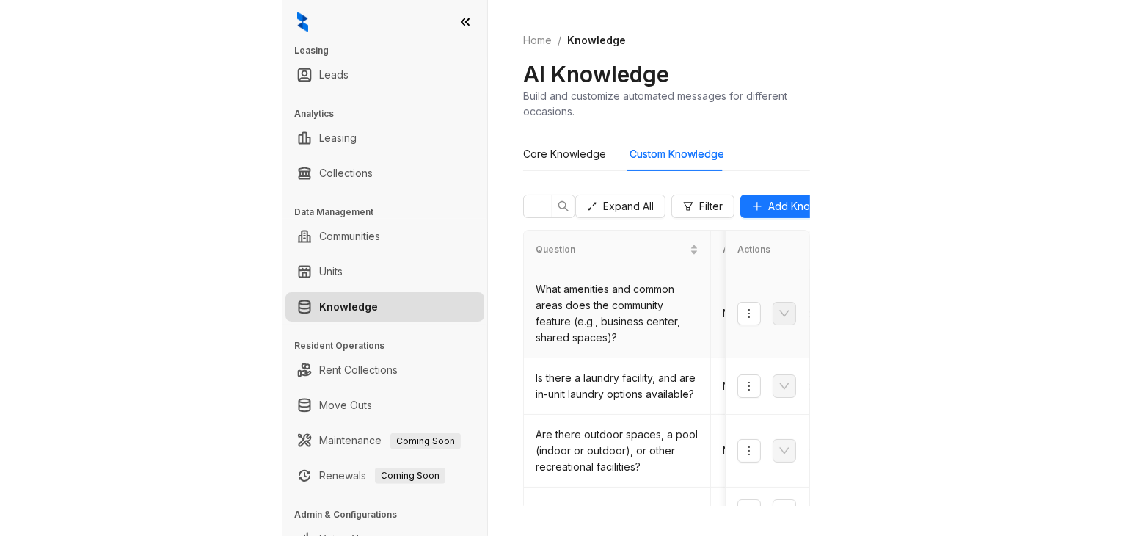
scroll to position [0, 23]
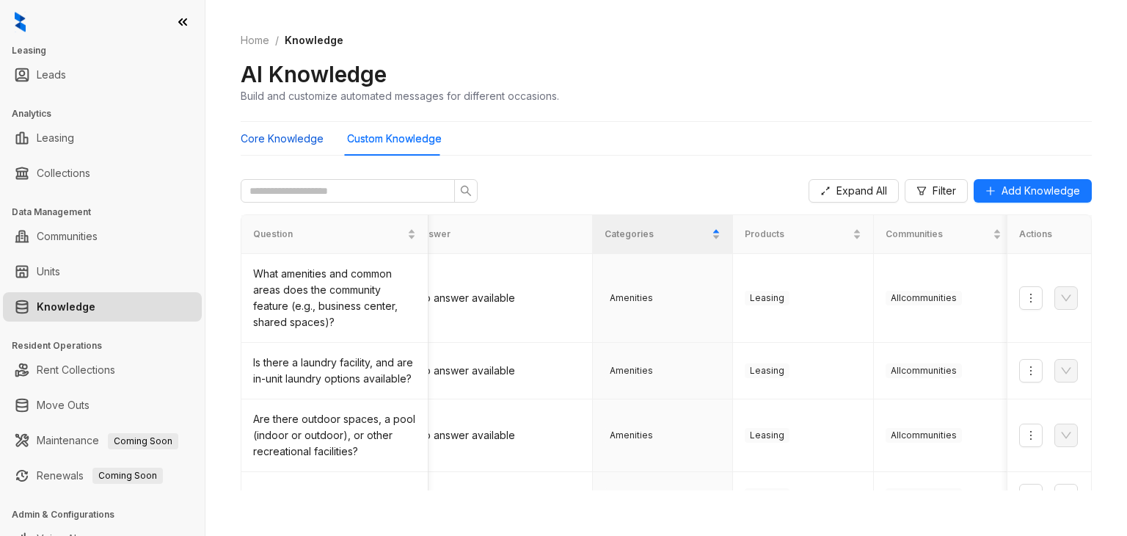
click at [298, 142] on Knowledge "Core Knowledge" at bounding box center [282, 139] width 83 height 16
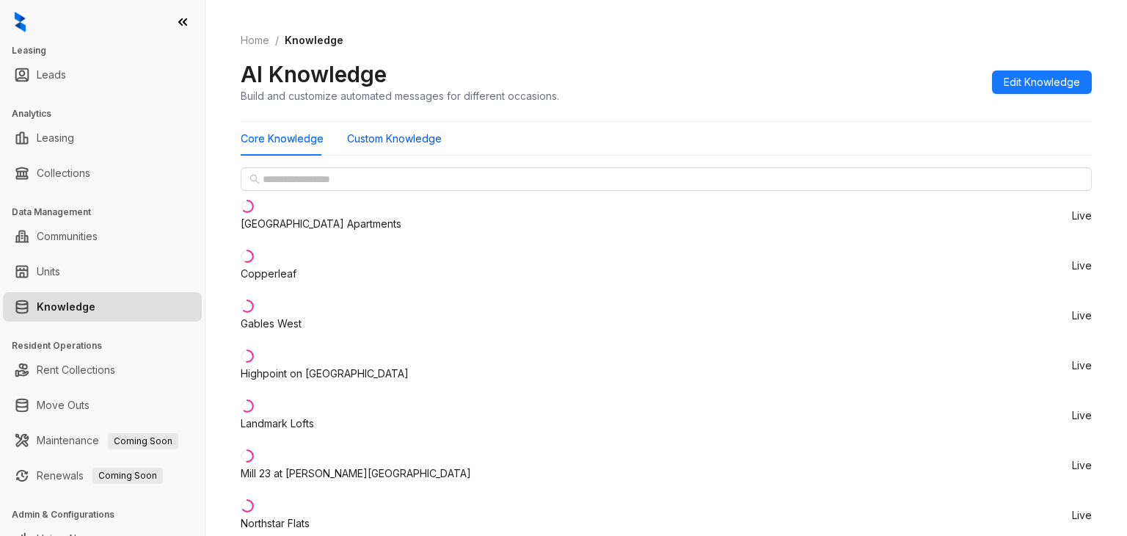
click at [373, 135] on Knowledge "Custom Knowledge" at bounding box center [394, 139] width 95 height 16
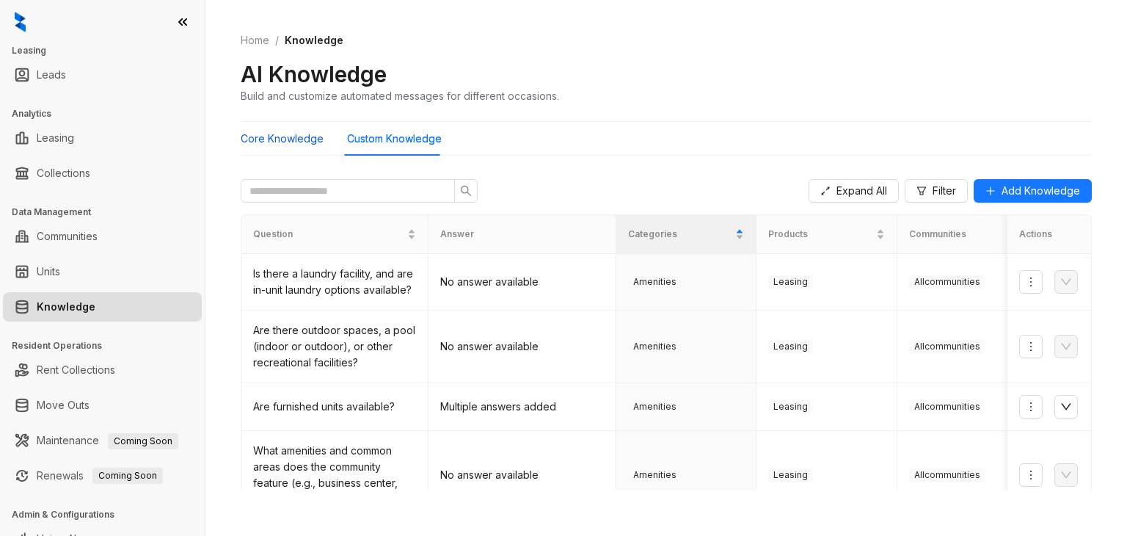
click at [305, 139] on Knowledge "Core Knowledge" at bounding box center [282, 139] width 83 height 16
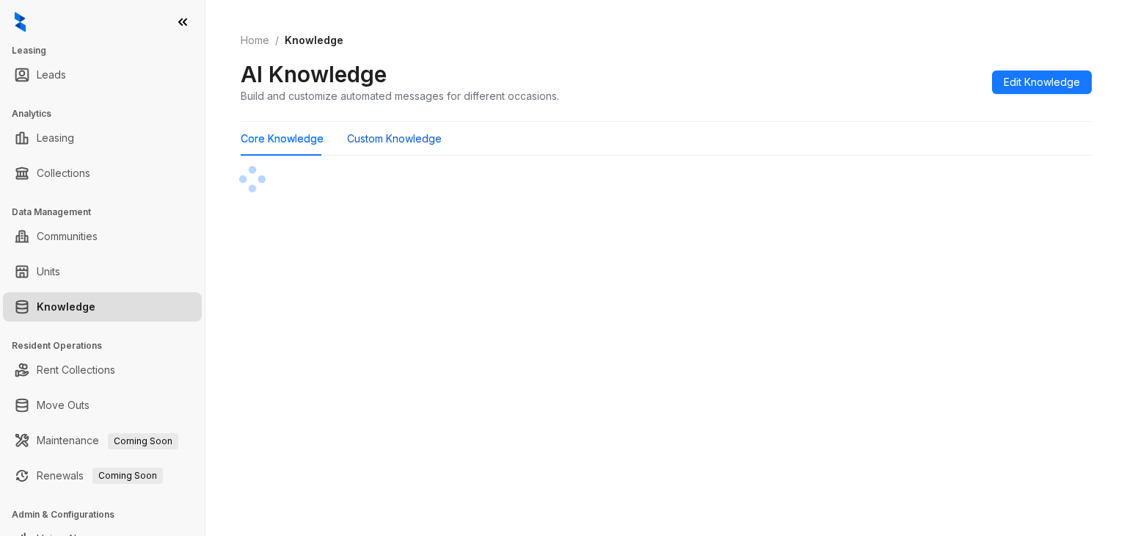
click at [398, 136] on Knowledge "Custom Knowledge" at bounding box center [394, 139] width 95 height 16
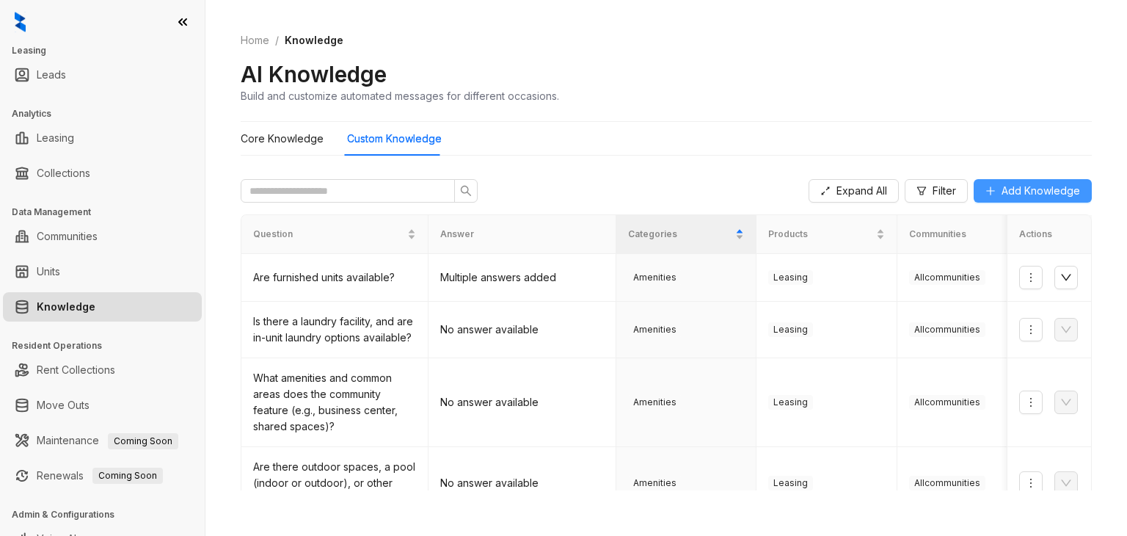
click at [1017, 192] on span "Add Knowledge" at bounding box center [1041, 191] width 79 height 16
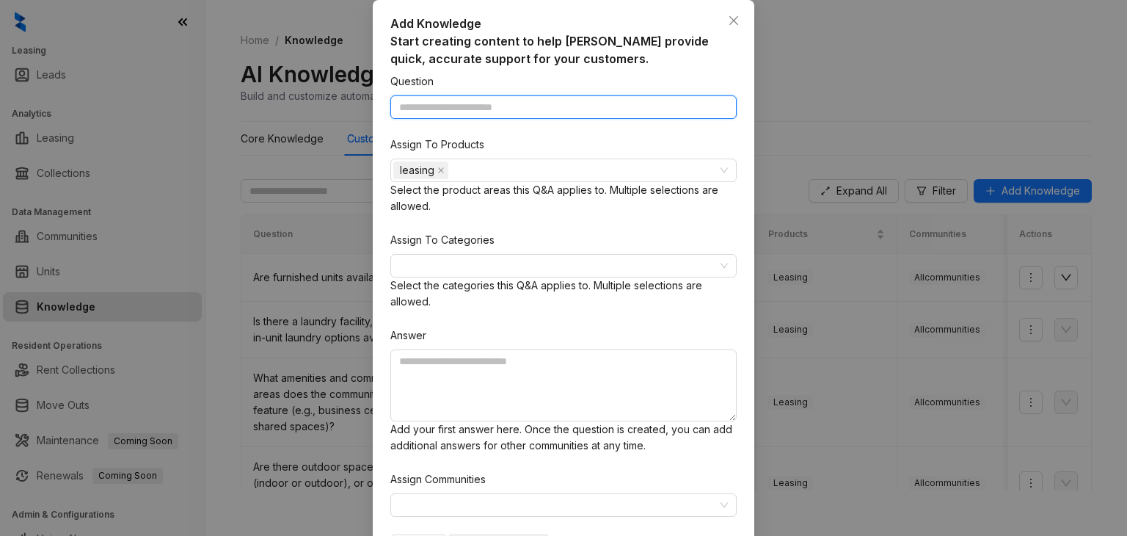
click at [528, 119] on input "Question" at bounding box center [563, 106] width 346 height 23
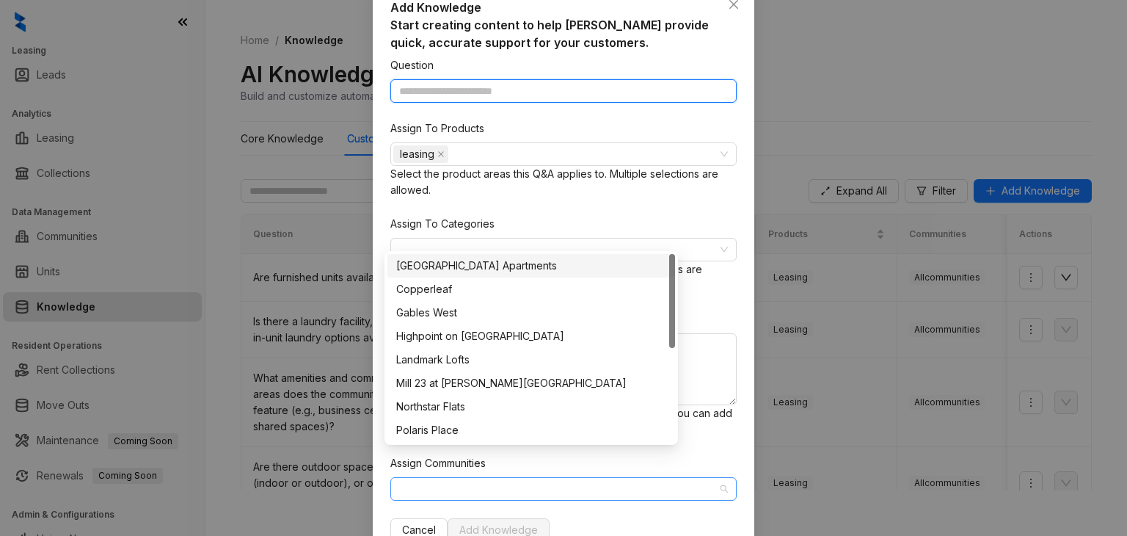
click at [552, 478] on div at bounding box center [555, 488] width 325 height 21
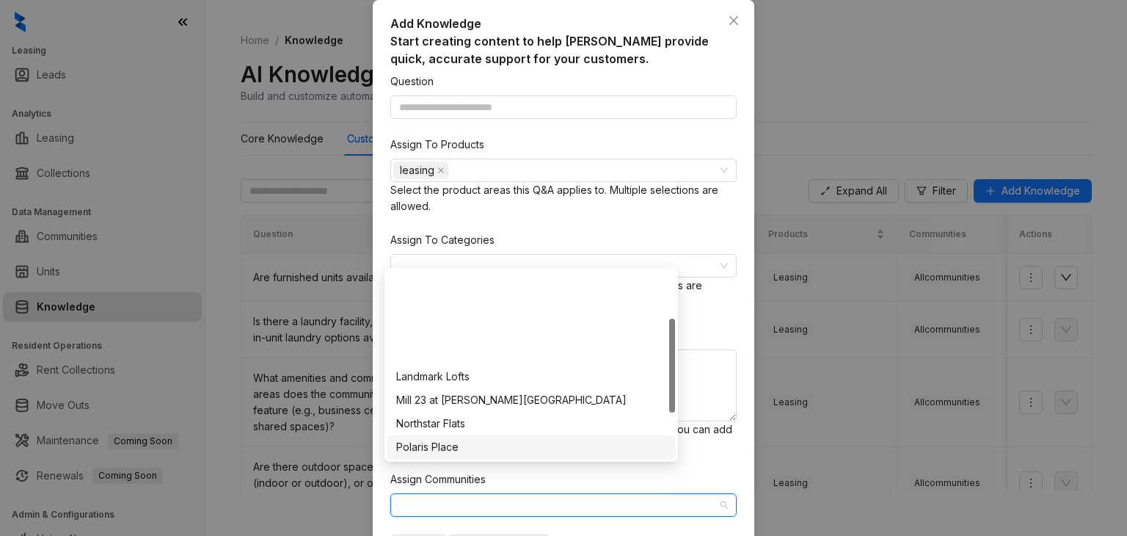
scroll to position [188, 0]
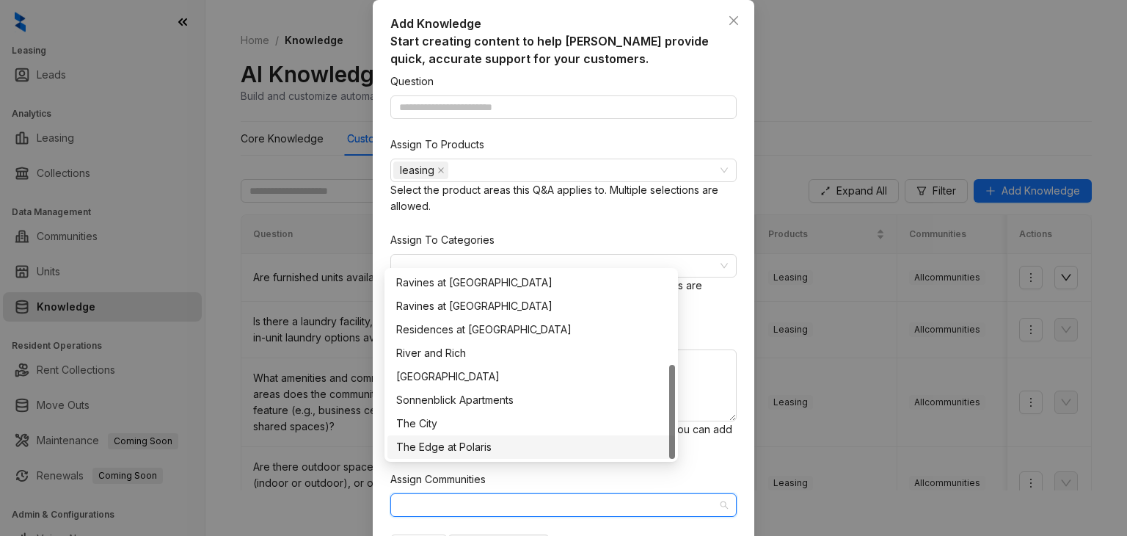
click at [575, 445] on div "The Edge at Polaris" at bounding box center [531, 447] width 270 height 16
click at [612, 495] on div "The Edge at Polaris" at bounding box center [555, 505] width 325 height 21
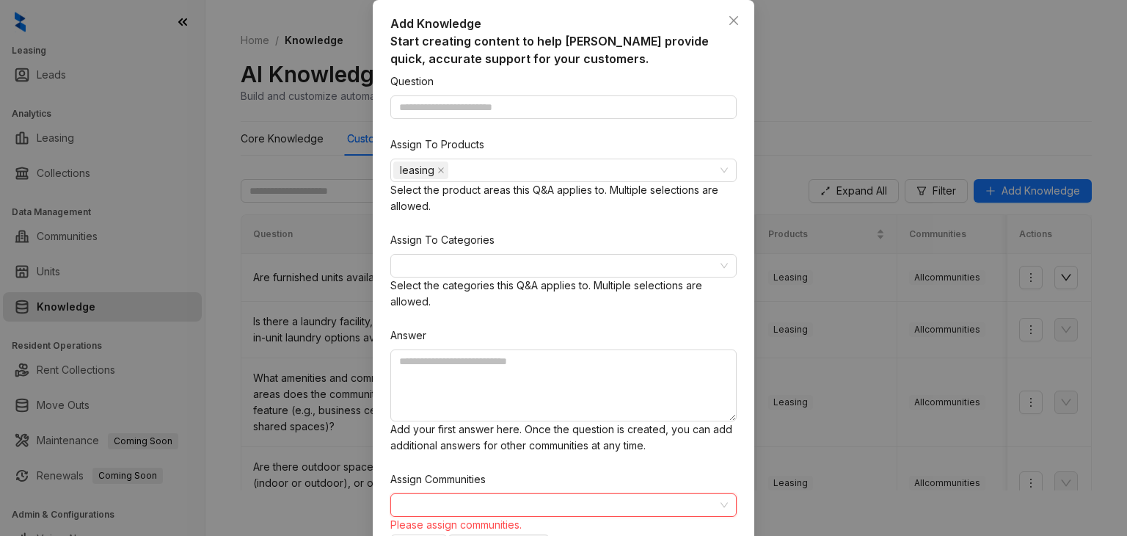
click at [712, 393] on div "Question Assign To Products leasing Select the product areas this Q&A applies t…" at bounding box center [563, 315] width 346 height 484
click at [501, 263] on div at bounding box center [555, 265] width 325 height 21
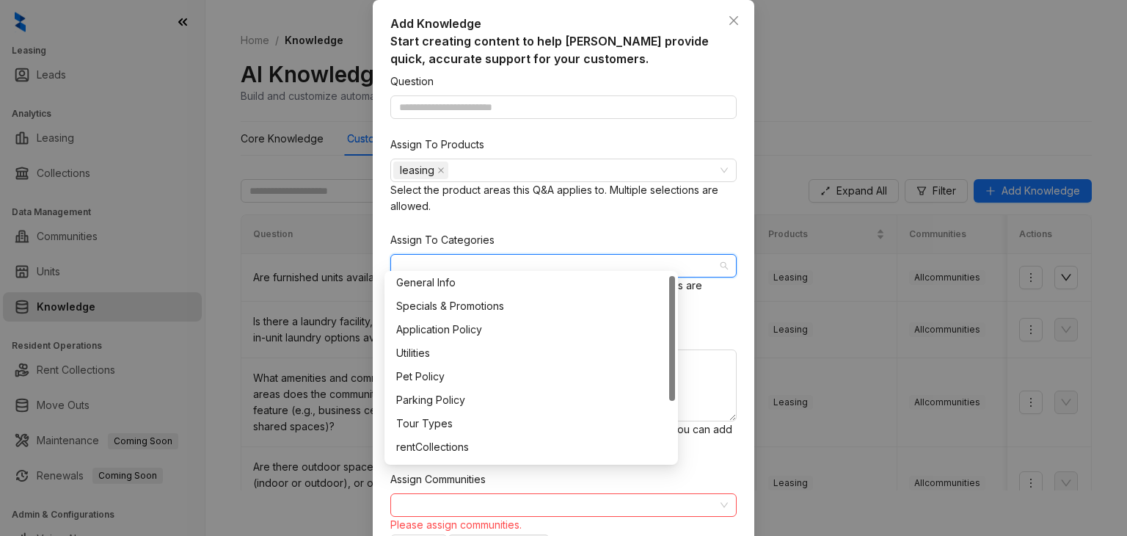
scroll to position [3, 0]
click at [493, 419] on div "Tour Types" at bounding box center [531, 423] width 270 height 16
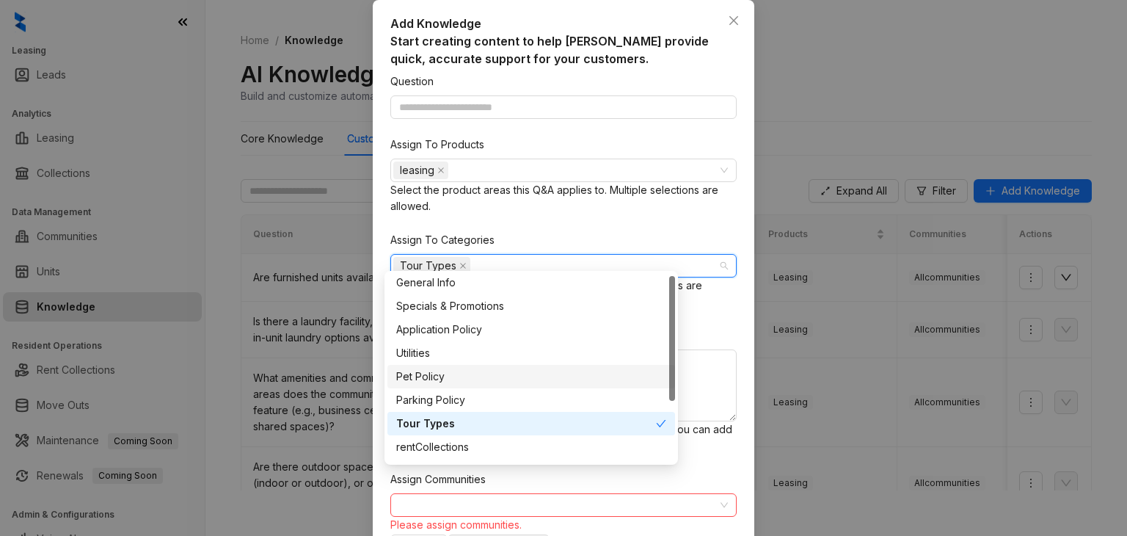
click at [718, 341] on div "Question Assign To Products leasing Select the product areas this Q&A applies t…" at bounding box center [563, 315] width 346 height 484
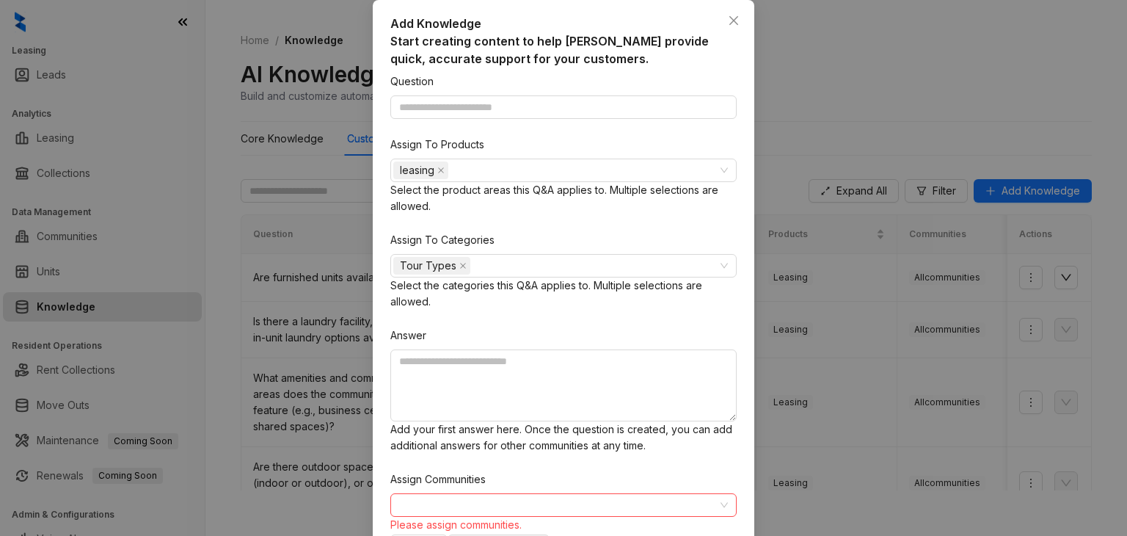
click at [562, 327] on div "Answer" at bounding box center [563, 338] width 346 height 22
click at [522, 349] on textarea at bounding box center [563, 385] width 346 height 72
click at [484, 112] on input "Question" at bounding box center [563, 106] width 346 height 23
click at [661, 493] on div at bounding box center [563, 504] width 346 height 23
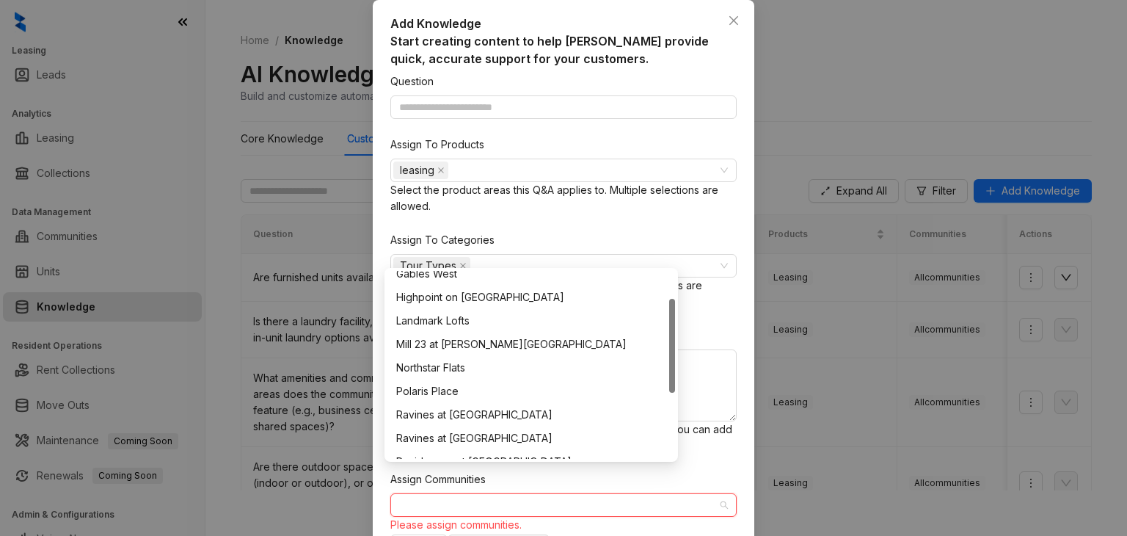
scroll to position [56, 0]
click at [503, 344] on div "Mill 23 at [PERSON_NAME][GEOGRAPHIC_DATA]" at bounding box center [531, 344] width 270 height 16
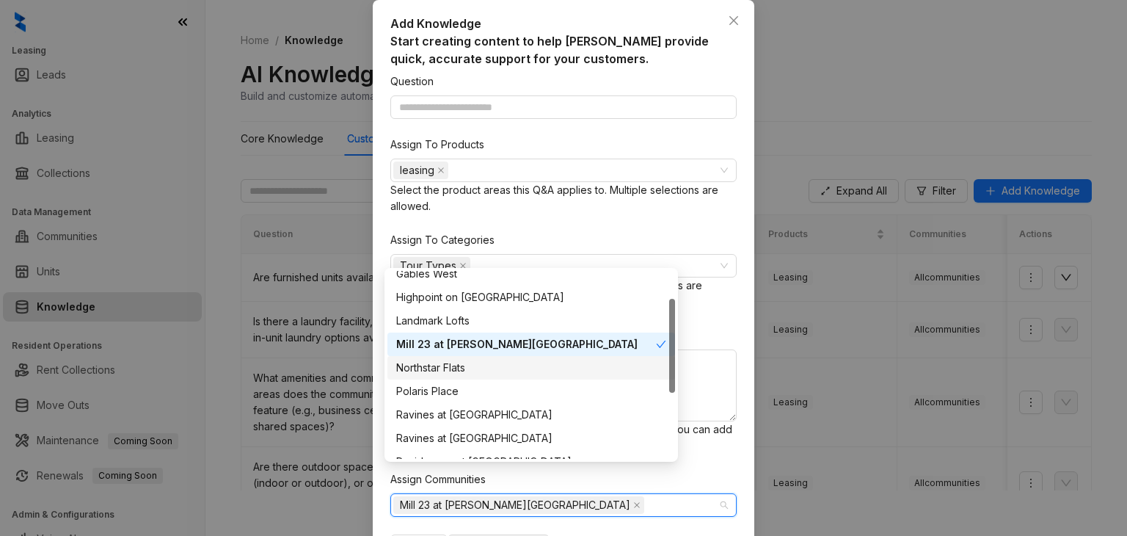
click at [708, 393] on div "Question Assign To Products leasing Select the product areas this Q&A applies t…" at bounding box center [563, 315] width 346 height 484
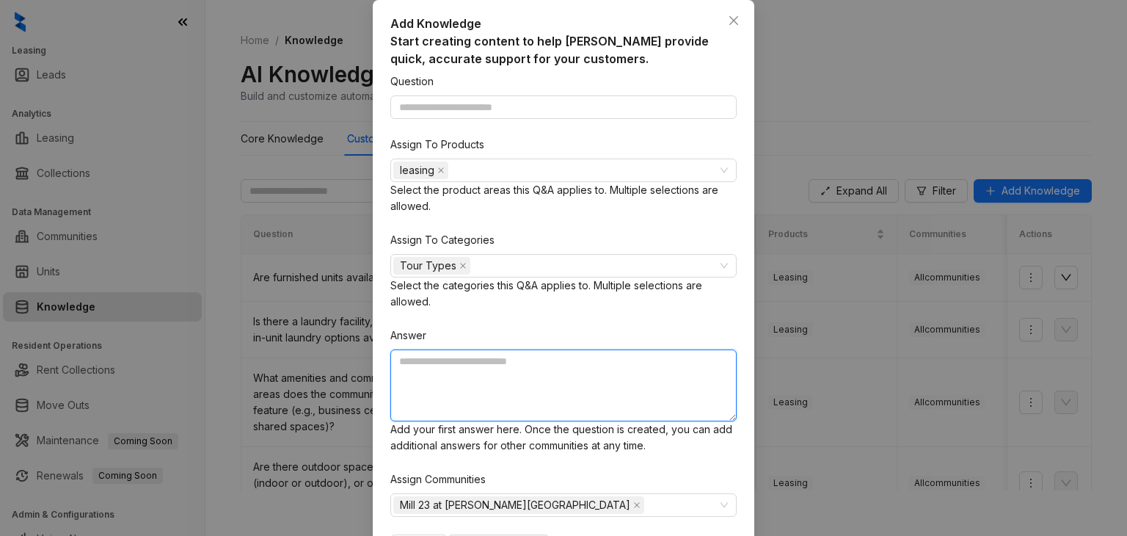
click at [533, 365] on textarea at bounding box center [563, 385] width 346 height 72
click at [470, 352] on textarea at bounding box center [563, 385] width 346 height 72
paste textarea "**********"
type textarea "**********"
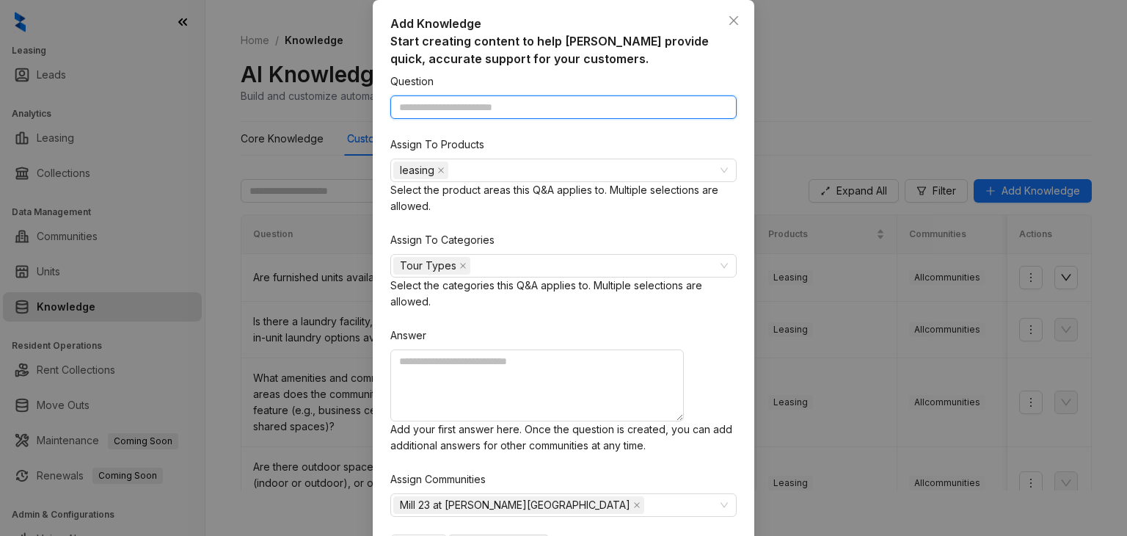
click at [450, 108] on input "Question" at bounding box center [563, 106] width 346 height 23
type input "**********"
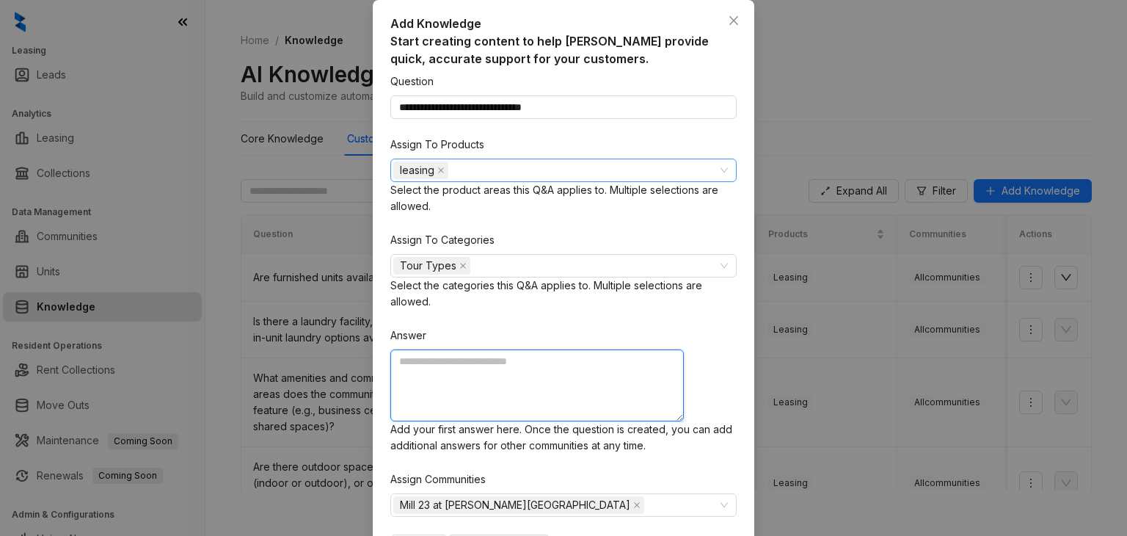
click at [479, 179] on div "leasing" at bounding box center [555, 170] width 325 height 21
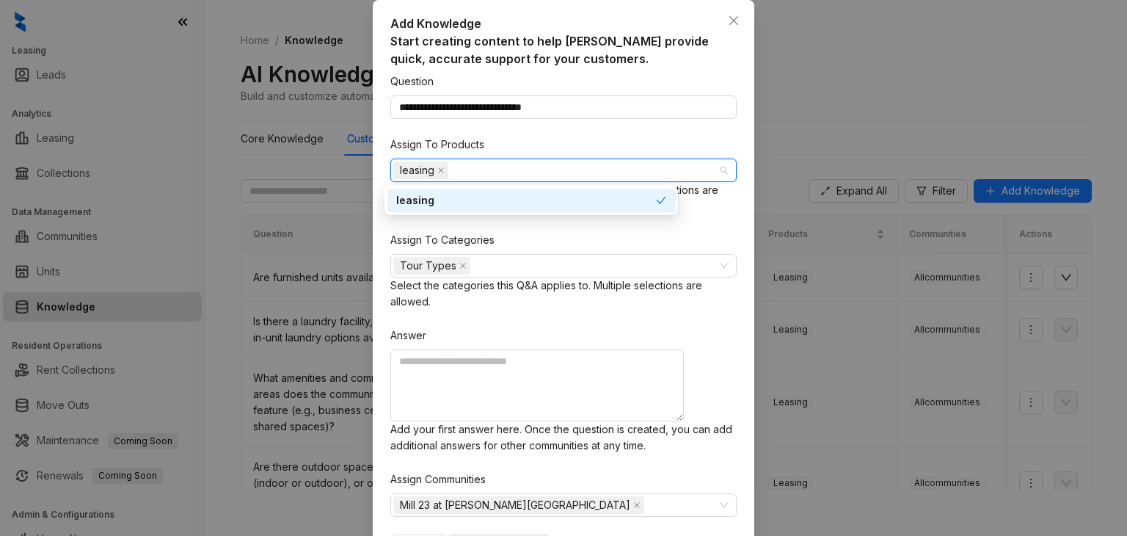
click at [472, 172] on div "leasing" at bounding box center [555, 170] width 325 height 21
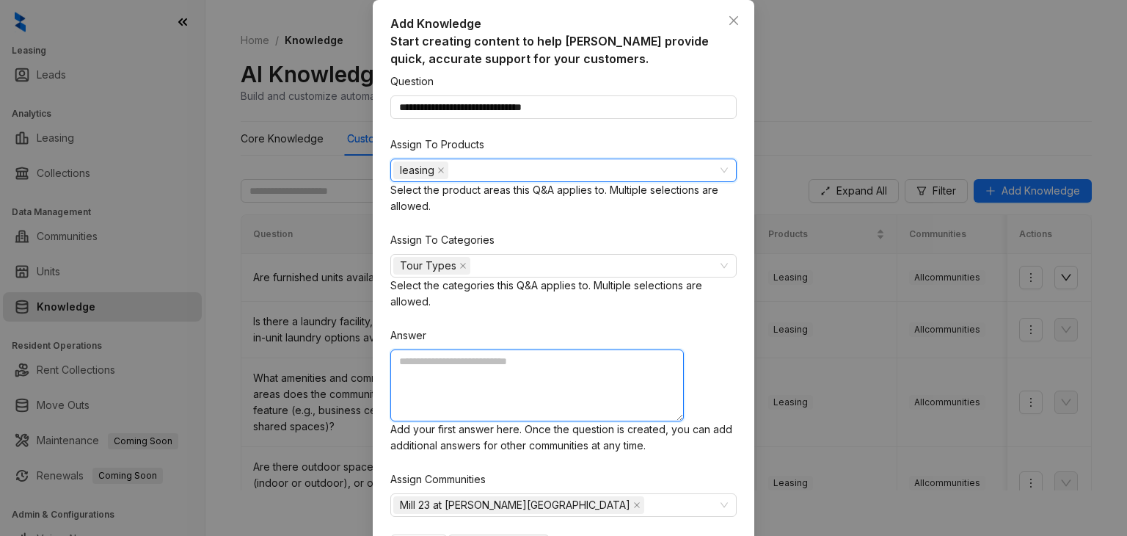
click at [437, 361] on textarea at bounding box center [536, 385] width 293 height 72
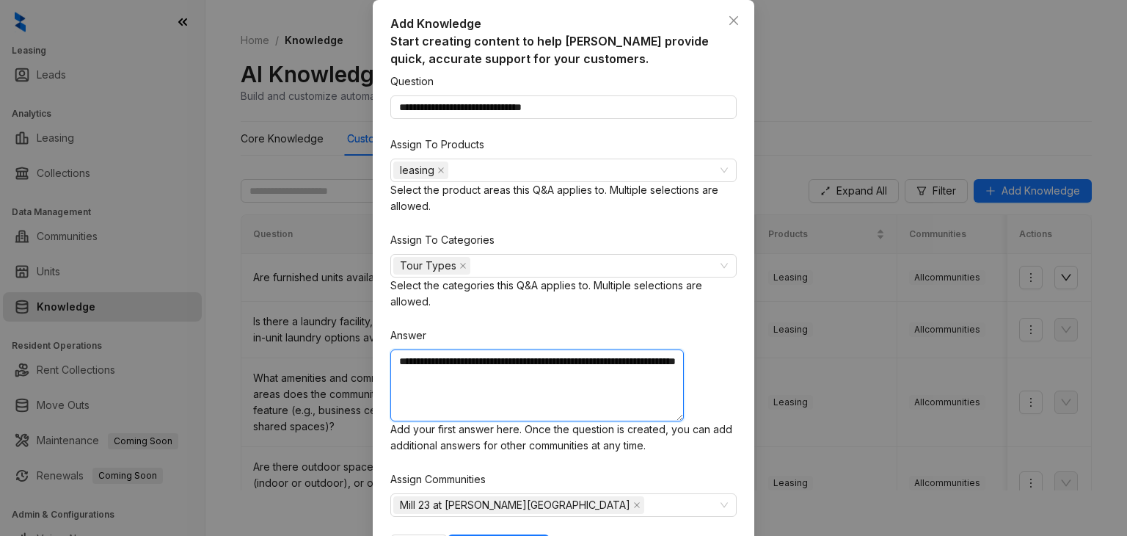
paste textarea "**********"
click at [458, 356] on textarea "**********" at bounding box center [536, 385] width 293 height 72
click at [486, 359] on textarea "**********" at bounding box center [536, 385] width 293 height 72
type textarea "**********"
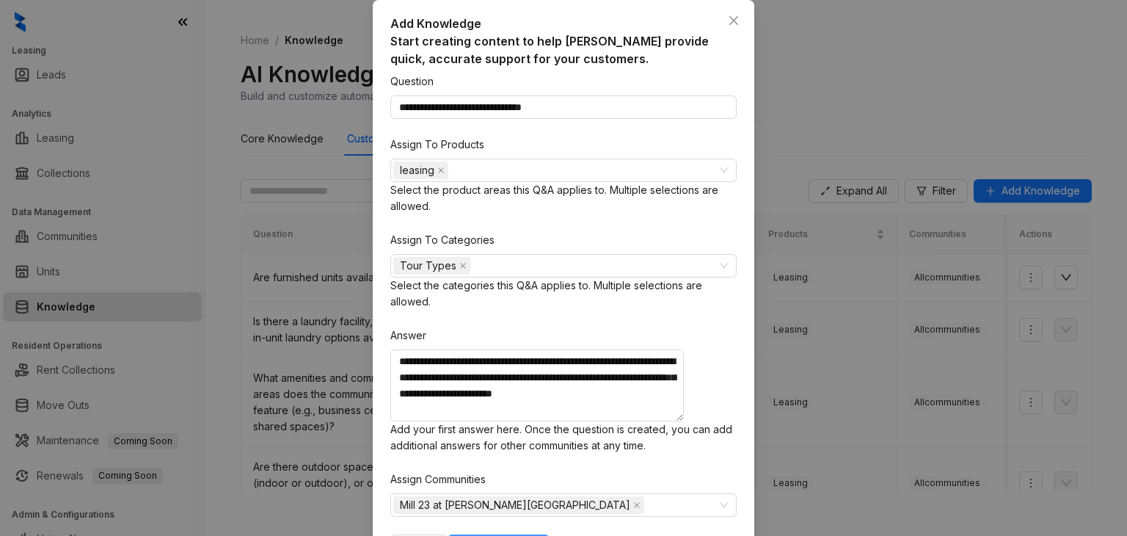
click at [538, 535] on span "Add Knowledge" at bounding box center [498, 546] width 79 height 16
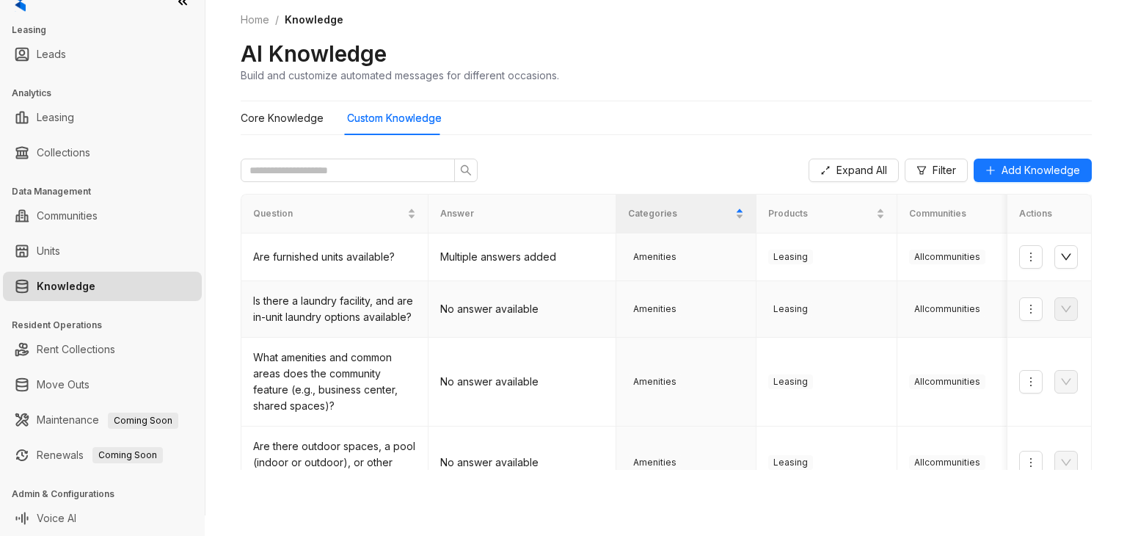
scroll to position [0, 0]
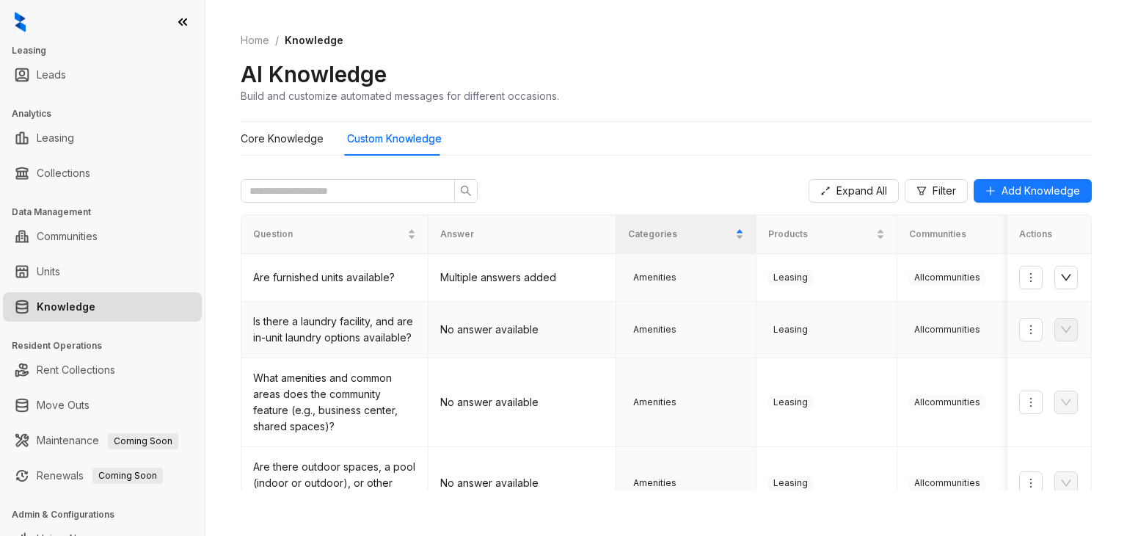
click at [566, 313] on td "No answer available" at bounding box center [522, 330] width 187 height 56
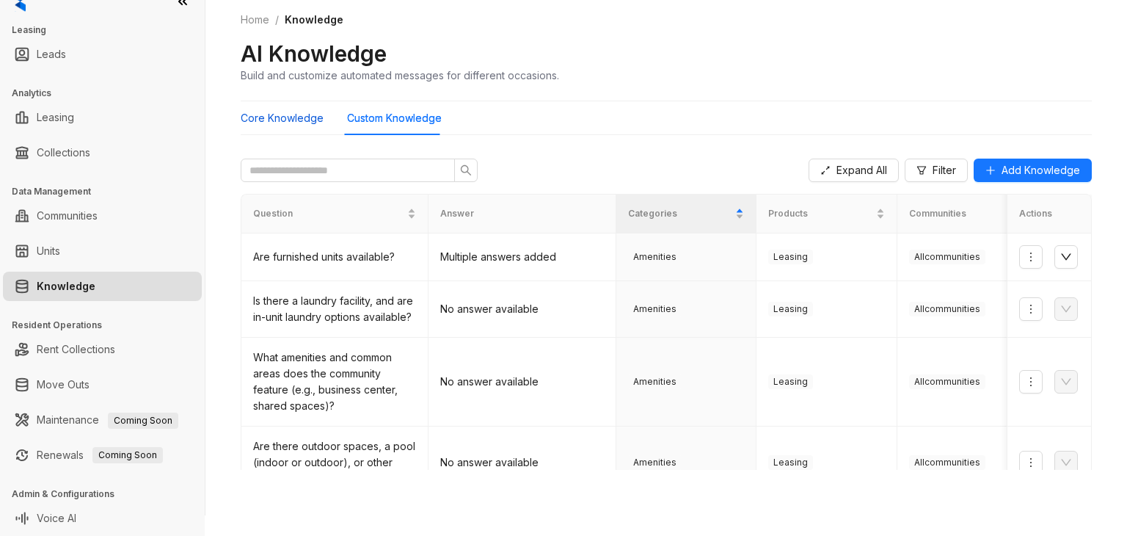
click at [302, 123] on Knowledge "Core Knowledge" at bounding box center [282, 118] width 83 height 16
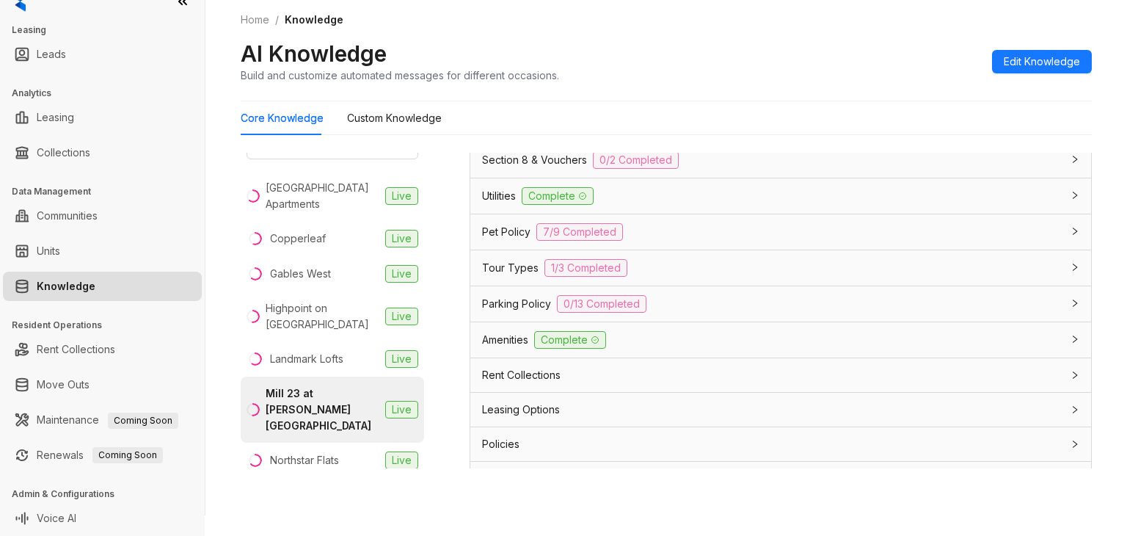
scroll to position [1029, 0]
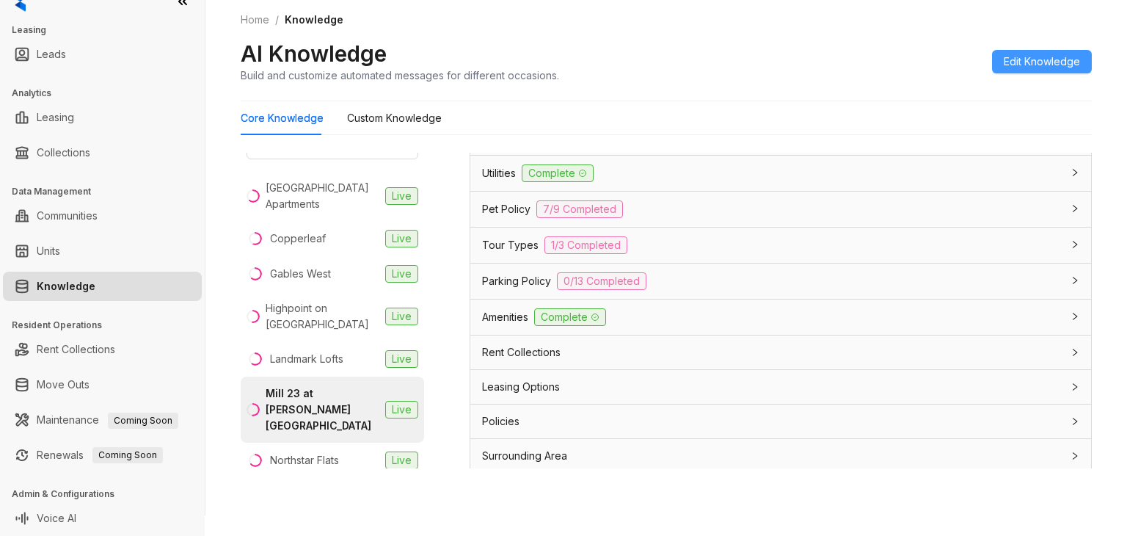
click at [1004, 62] on span "Edit Knowledge" at bounding box center [1042, 62] width 76 height 16
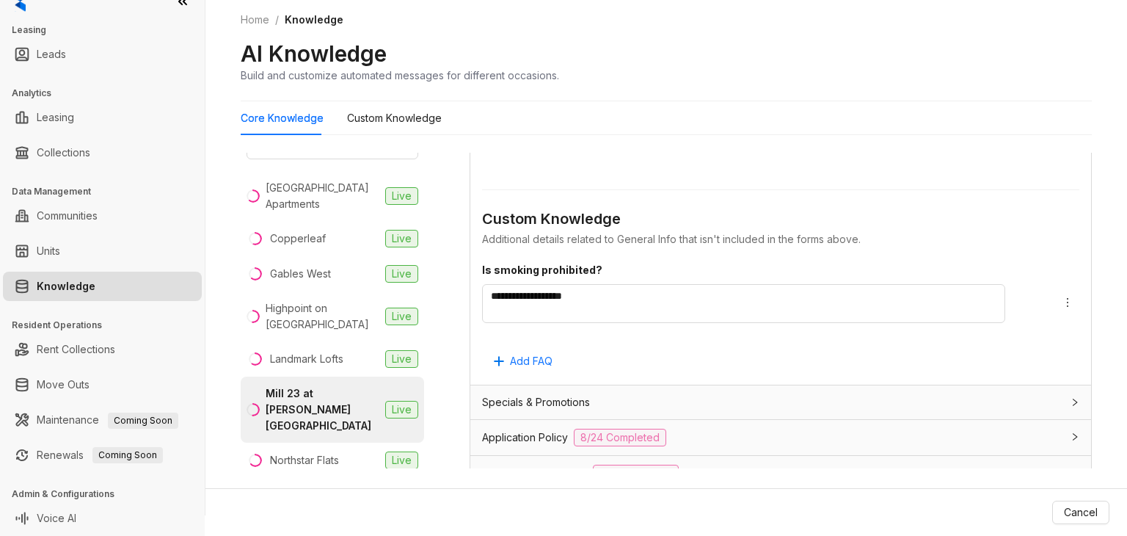
scroll to position [1365, 0]
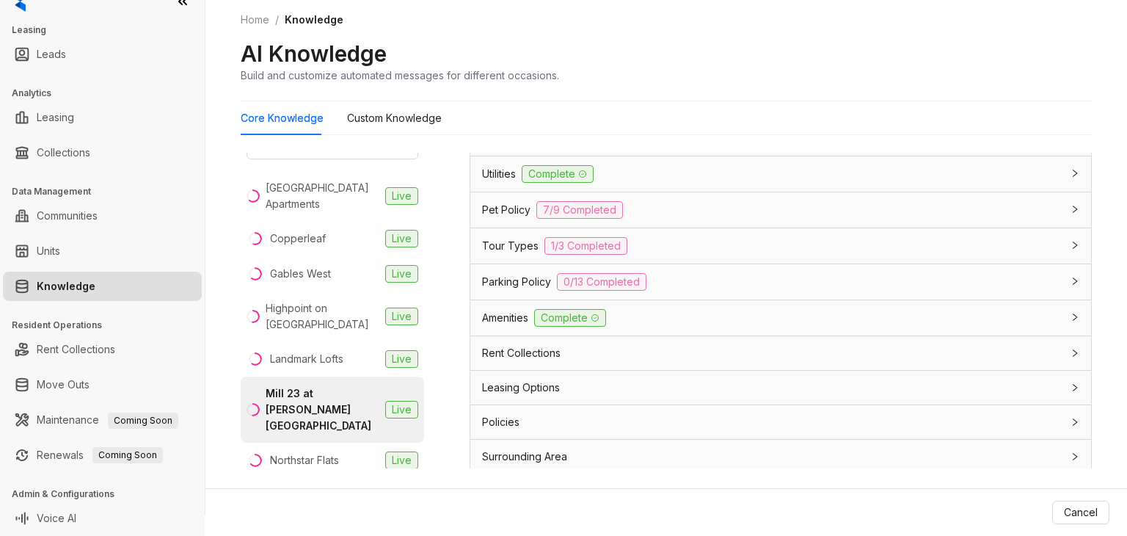
click at [1062, 381] on div at bounding box center [1071, 387] width 18 height 16
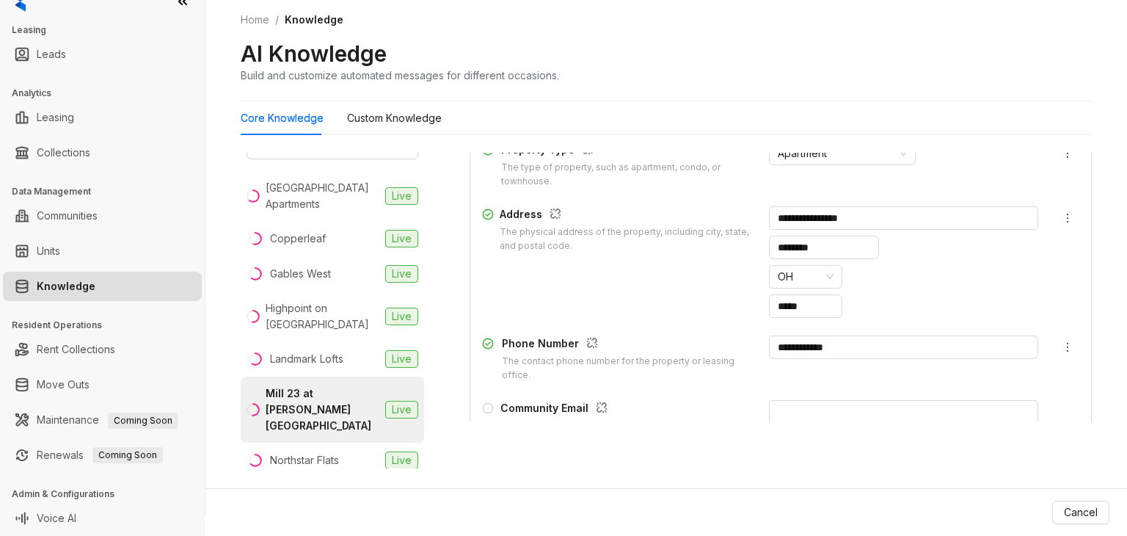
scroll to position [0, 0]
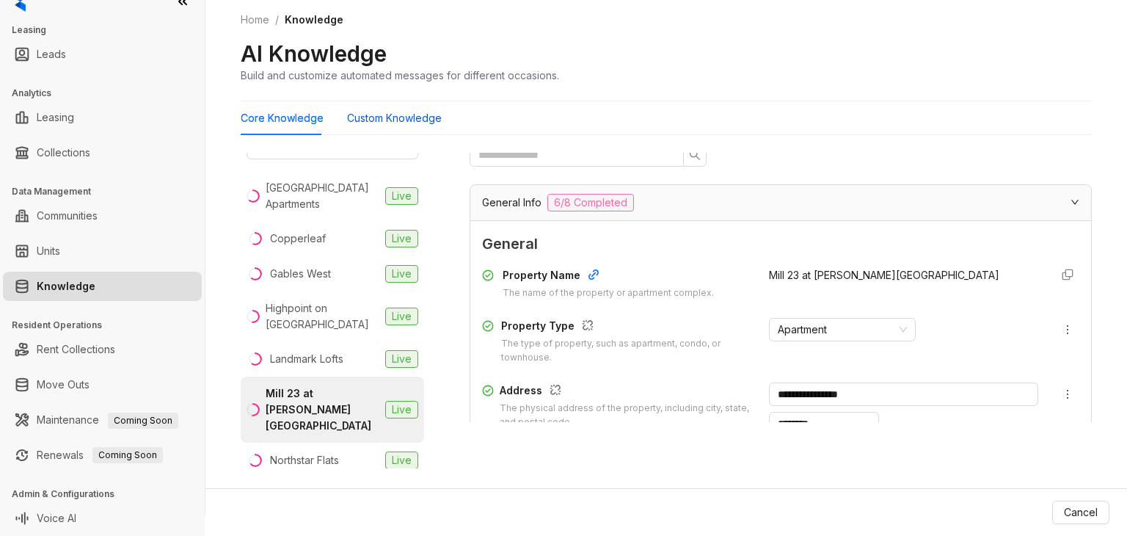
click at [366, 122] on Knowledge "Custom Knowledge" at bounding box center [394, 118] width 95 height 16
